Goal: Transaction & Acquisition: Purchase product/service

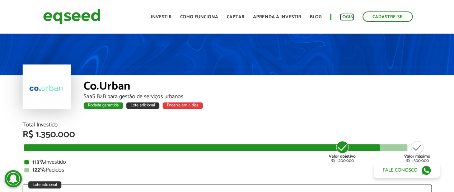
click at [347, 15] on link "Login" at bounding box center [347, 17] width 14 height 5
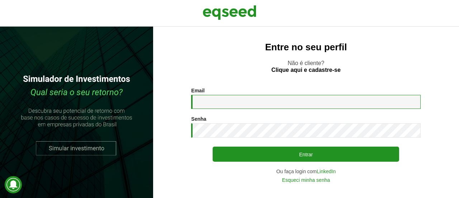
click at [245, 96] on input "Email *" at bounding box center [305, 102] width 229 height 14
type input "**********"
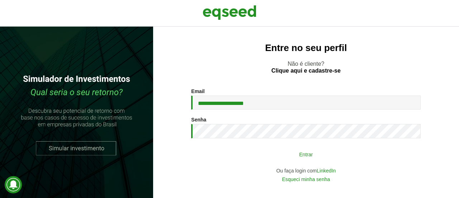
click at [279, 159] on button "Entrar" at bounding box center [306, 154] width 186 height 14
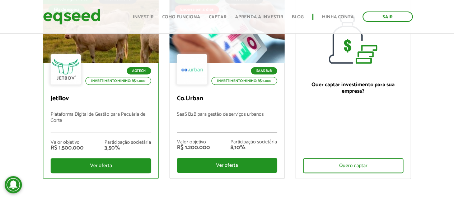
scroll to position [108, 0]
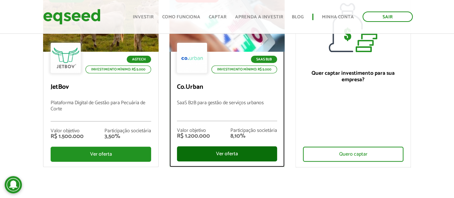
click at [242, 156] on div "Ver oferta" at bounding box center [227, 153] width 100 height 15
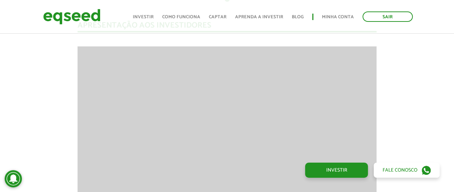
scroll to position [681, 0]
